Goal: Task Accomplishment & Management: Use online tool/utility

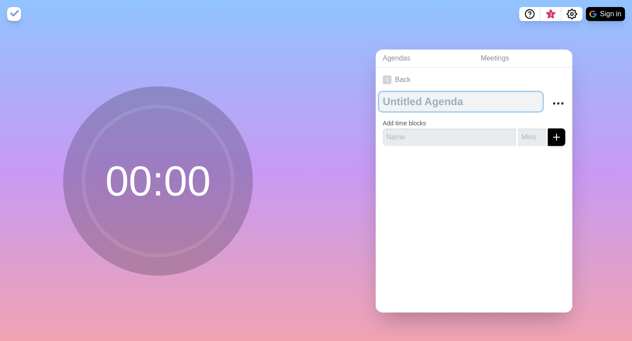
click at [410, 97] on textarea at bounding box center [460, 101] width 163 height 19
type textarea "h"
click at [424, 102] on textarea "To enrich screen reader interactions, please activate Accessibility in Grammarl…" at bounding box center [460, 101] width 163 height 19
type textarea "10/13"
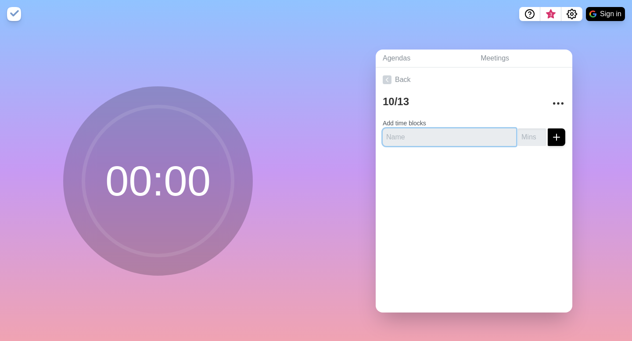
click at [440, 133] on input "text" at bounding box center [449, 138] width 133 height 18
type input "mod 9"
click at [547, 129] on button "submit" at bounding box center [556, 138] width 18 height 18
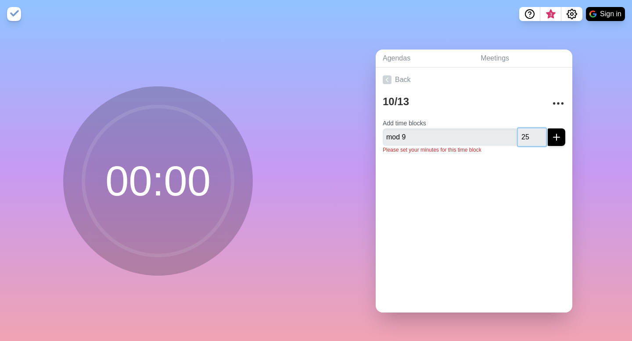
type input "25"
click at [547, 129] on button "submit" at bounding box center [556, 138] width 18 height 18
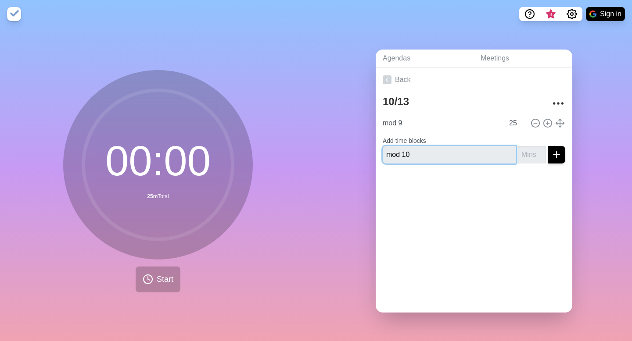
type input "mod 10"
click at [547, 146] on button "submit" at bounding box center [556, 155] width 18 height 18
type input "25"
click at [547, 146] on button "submit" at bounding box center [556, 155] width 18 height 18
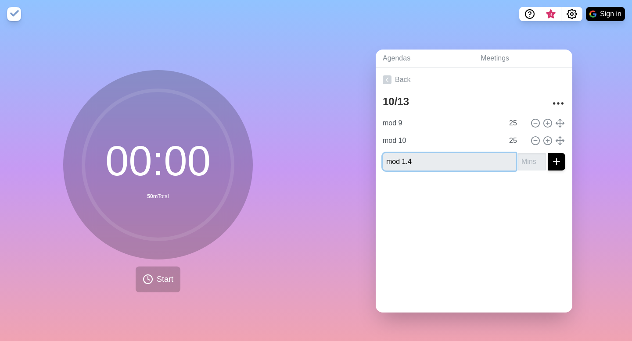
type input "mod 1.4"
click at [532, 160] on input "number" at bounding box center [532, 162] width 28 height 18
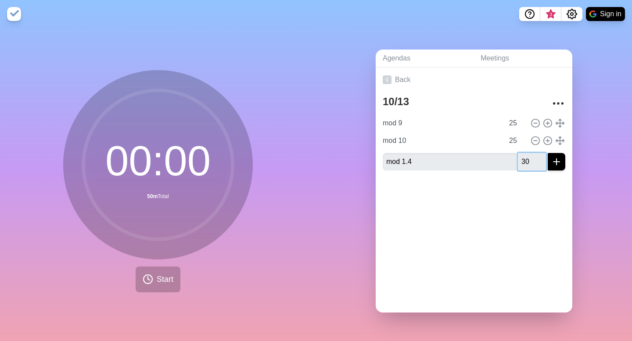
type input "30"
click at [547, 153] on button "submit" at bounding box center [556, 162] width 18 height 18
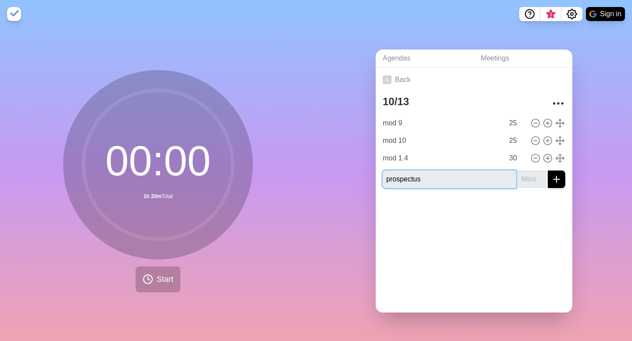
type input "prospectus"
click at [529, 177] on input "number" at bounding box center [532, 180] width 28 height 18
type input "90"
click at [547, 171] on button "submit" at bounding box center [556, 180] width 18 height 18
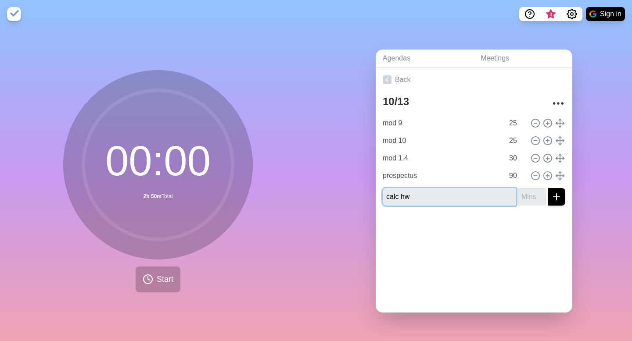
type input "calc hw"
click at [526, 198] on input "number" at bounding box center [532, 197] width 28 height 18
type input "20"
click at [547, 188] on button "submit" at bounding box center [556, 197] width 18 height 18
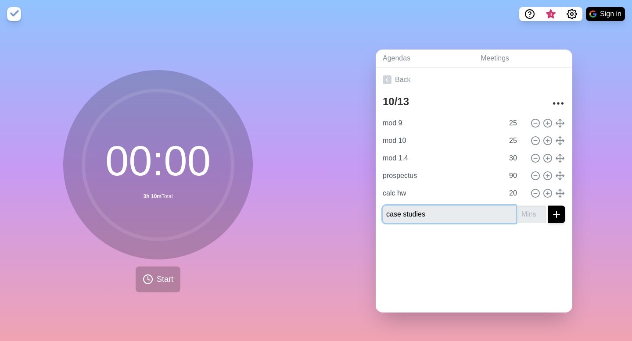
type input "case studies"
click at [527, 211] on input "number" at bounding box center [532, 215] width 28 height 18
type input "25"
click at [547, 206] on button "submit" at bounding box center [556, 215] width 18 height 18
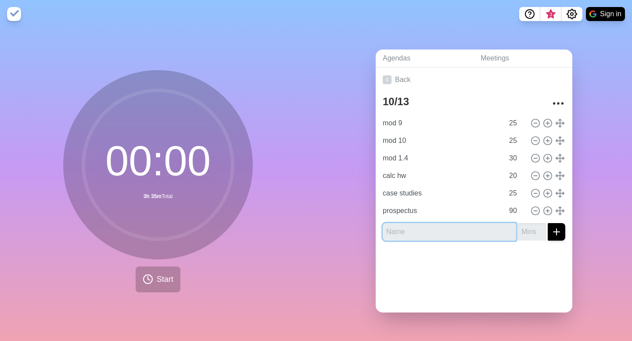
click at [446, 238] on input "text" at bounding box center [449, 232] width 133 height 18
type input "fafsa"
click at [527, 232] on input "number" at bounding box center [532, 232] width 28 height 18
type input "35"
click at [547, 223] on button "submit" at bounding box center [556, 232] width 18 height 18
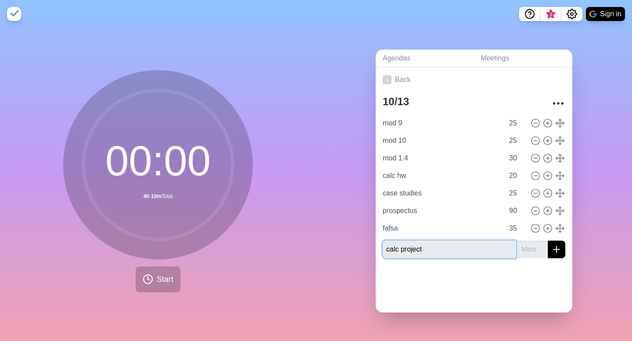
type input "calc project"
click at [524, 252] on input "number" at bounding box center [532, 250] width 28 height 18
type input "15"
click at [547, 241] on button "submit" at bounding box center [556, 250] width 18 height 18
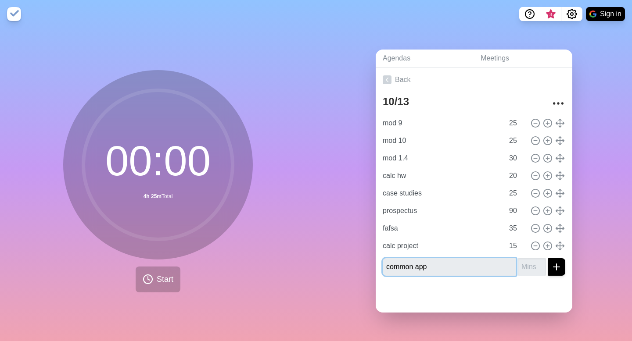
type input "common app"
click at [534, 268] on input "number" at bounding box center [532, 267] width 28 height 18
type input "3"
type input "45"
click at [547, 258] on button "submit" at bounding box center [556, 267] width 18 height 18
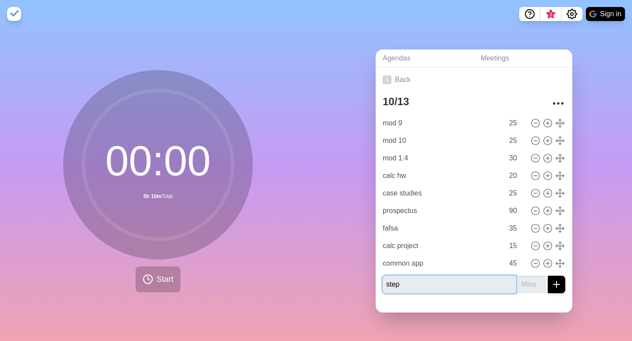
type input "step"
click at [547, 276] on button "submit" at bounding box center [556, 285] width 18 height 18
type input "15"
click at [547, 276] on button "submit" at bounding box center [556, 285] width 18 height 18
